Goal: Task Accomplishment & Management: Manage account settings

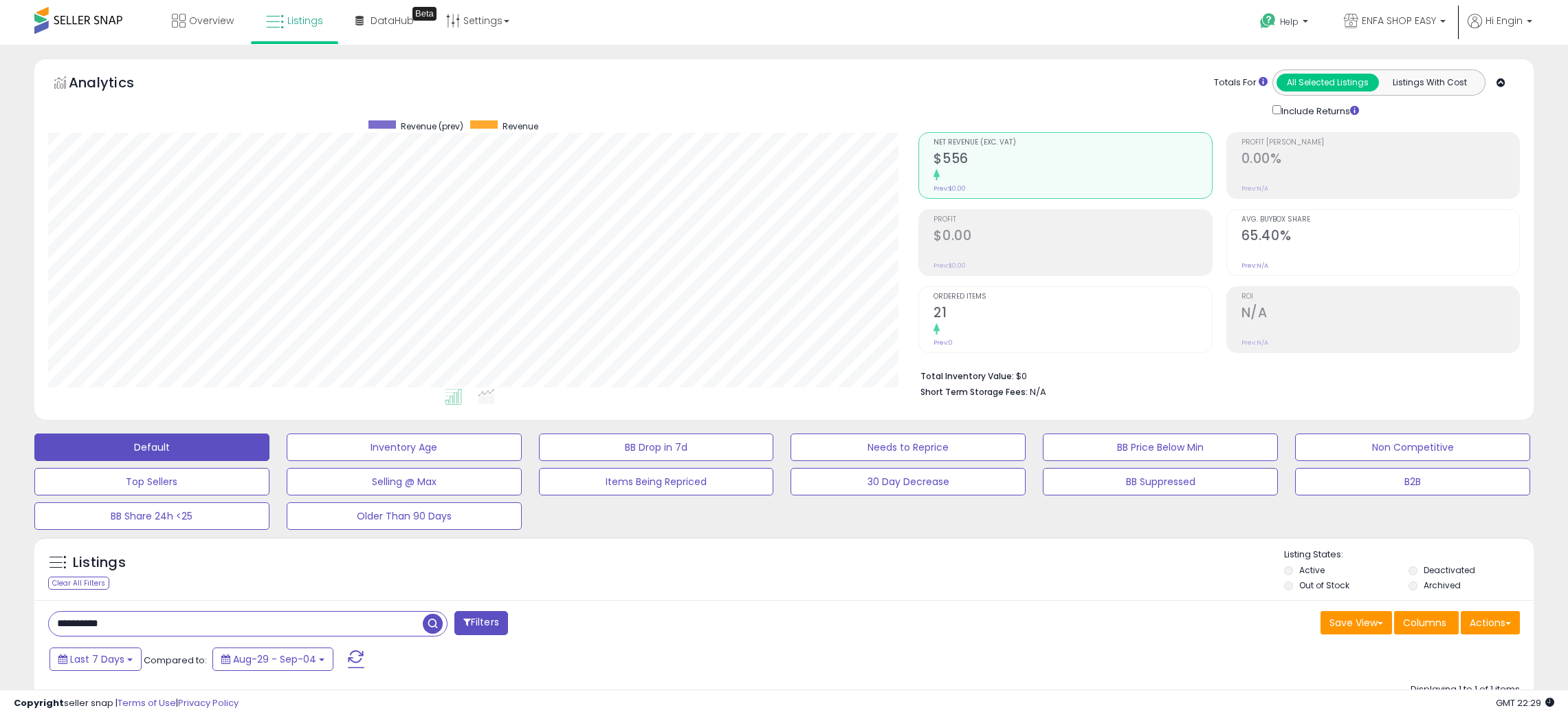
select select "**********"
click at [195, 14] on span "Overview" at bounding box center [211, 21] width 45 height 14
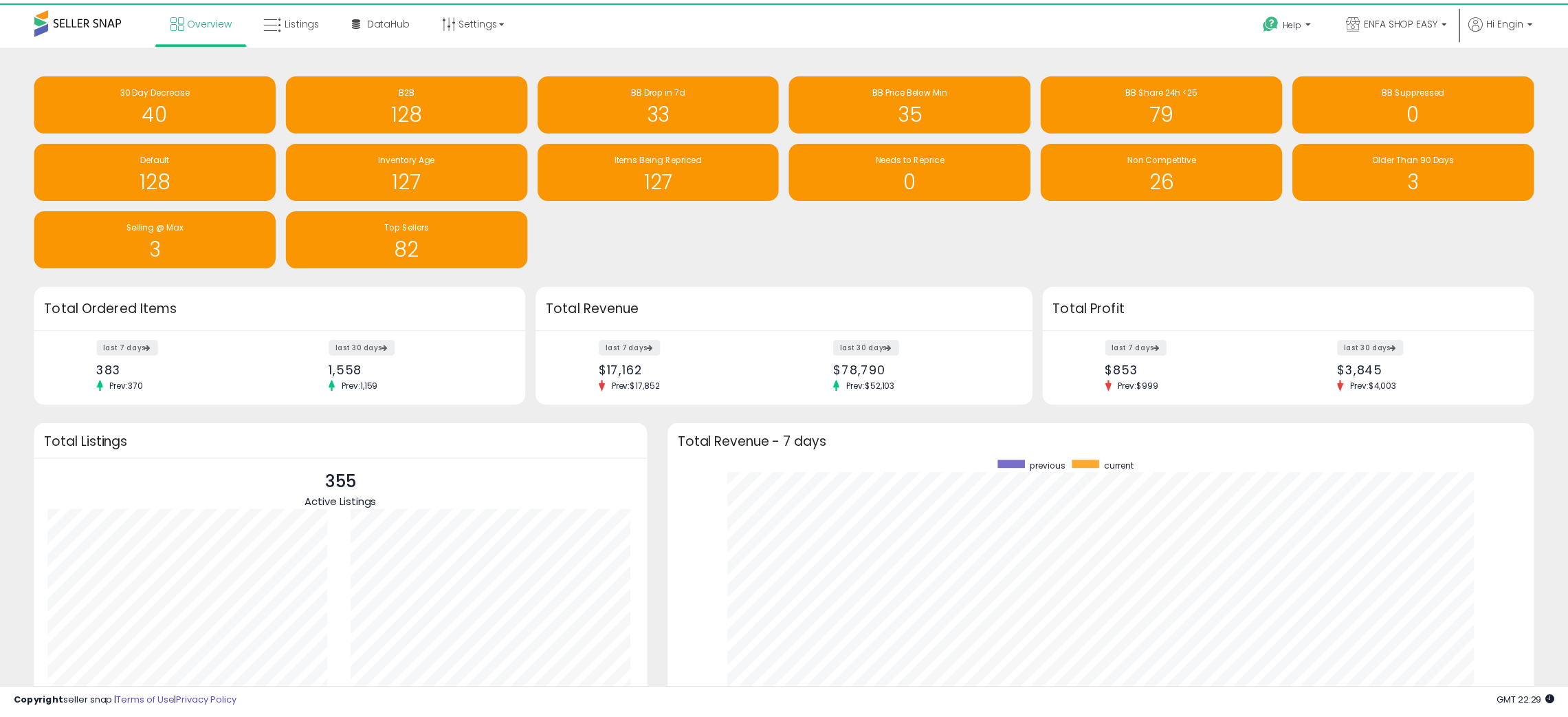
scroll to position [687419, 686576]
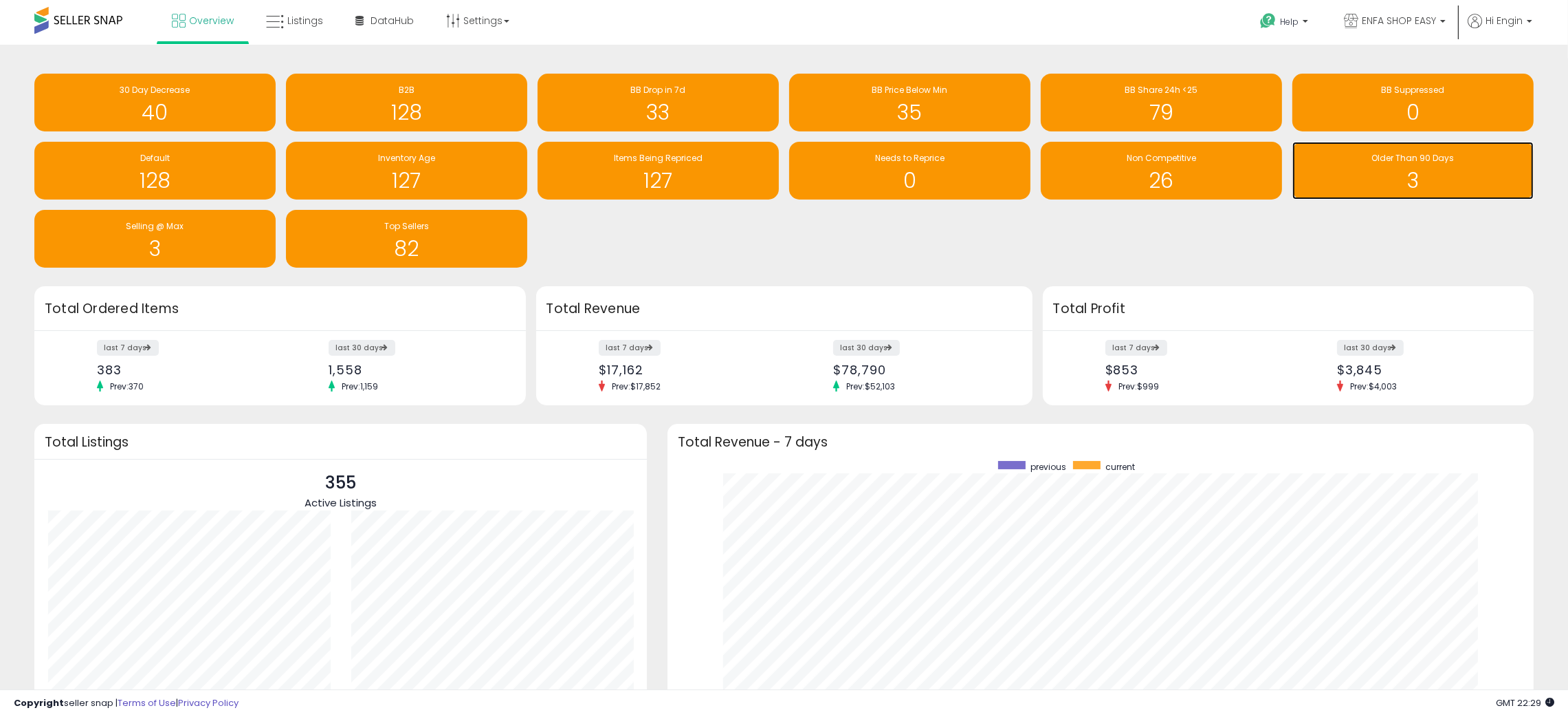
click at [1370, 172] on h1 "3" at bounding box center [1412, 180] width 228 height 23
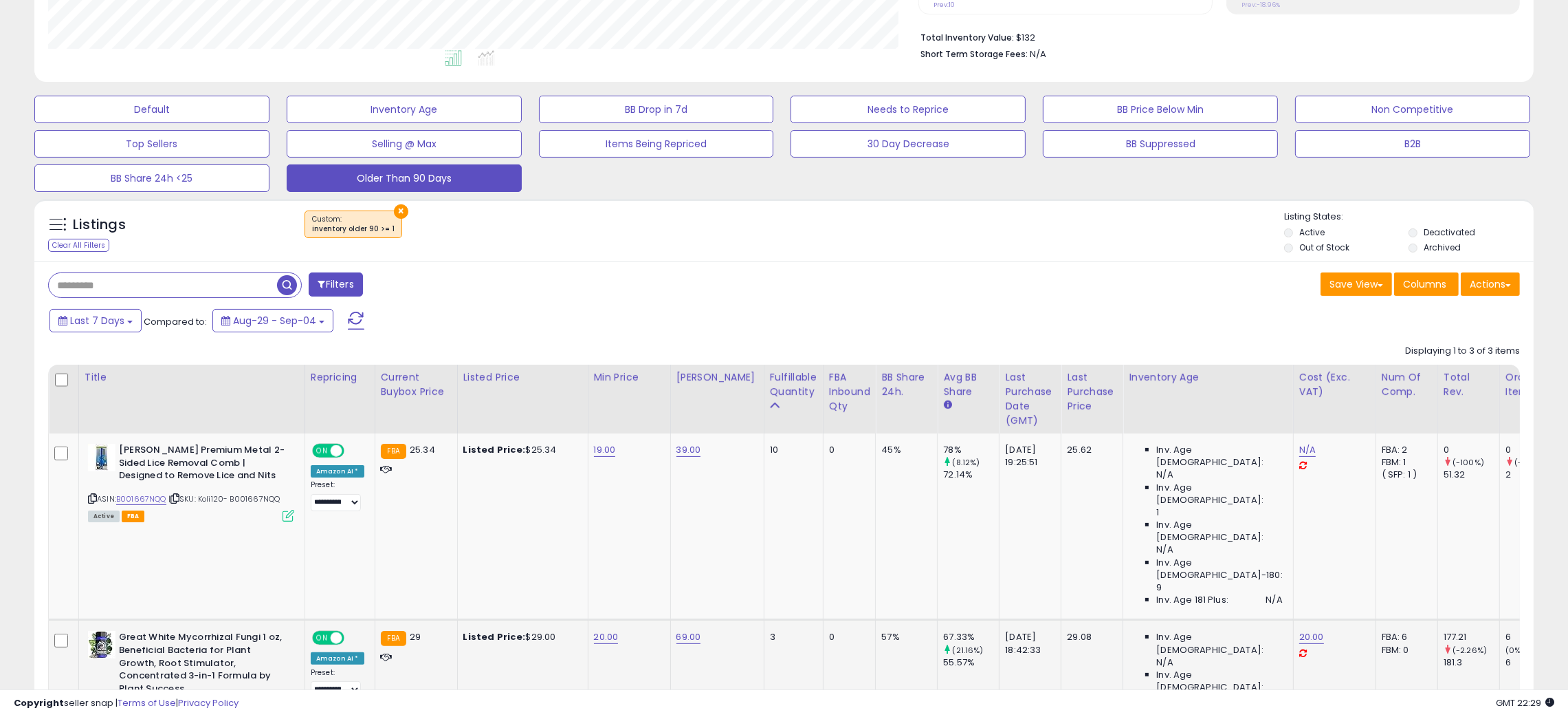
scroll to position [515, 0]
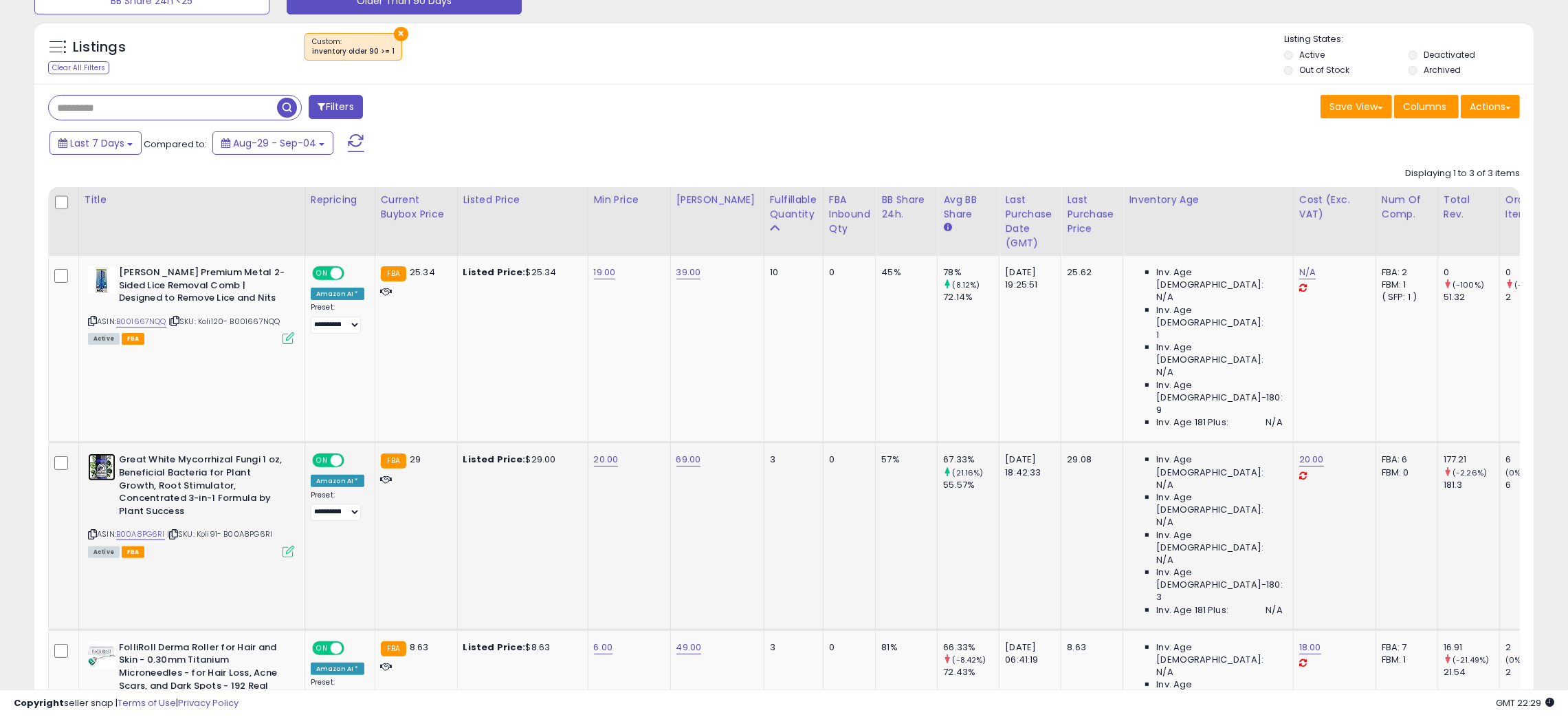
click at [101, 453] on img at bounding box center [101, 466] width 27 height 27
